Goal: Find contact information: Find contact information

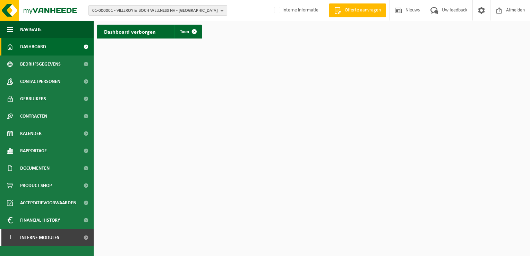
click at [222, 10] on b "button" at bounding box center [223, 11] width 6 height 10
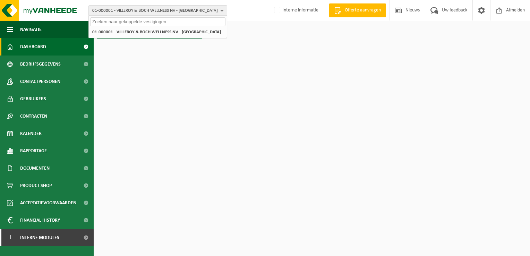
click at [202, 23] on input "text" at bounding box center [157, 21] width 135 height 9
paste input "01-000399"
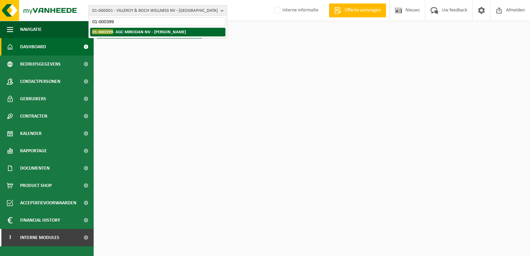
type input "01-000399"
click at [148, 33] on strong "01-000399 - AGC MIRODAN NV - HEULE" at bounding box center [139, 31] width 94 height 5
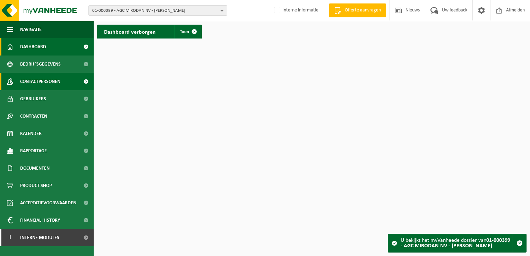
click at [34, 79] on span "Contactpersonen" at bounding box center [40, 81] width 40 height 17
